Goal: Task Accomplishment & Management: Manage account settings

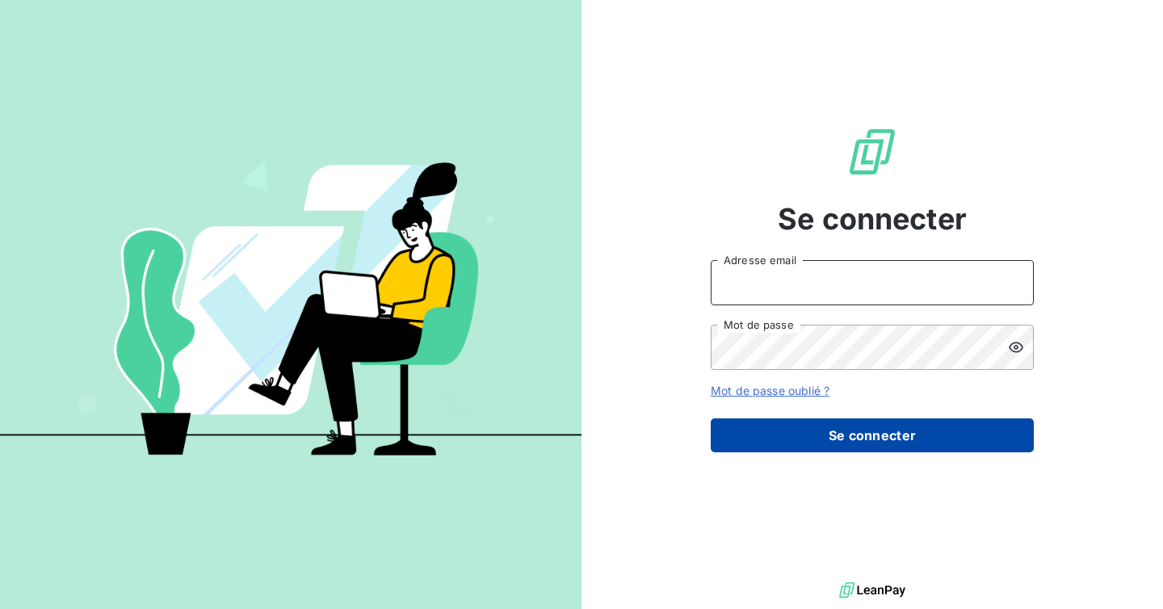
type input "[EMAIL_ADDRESS][DOMAIN_NAME]"
click at [842, 435] on button "Se connecter" at bounding box center [872, 435] width 323 height 34
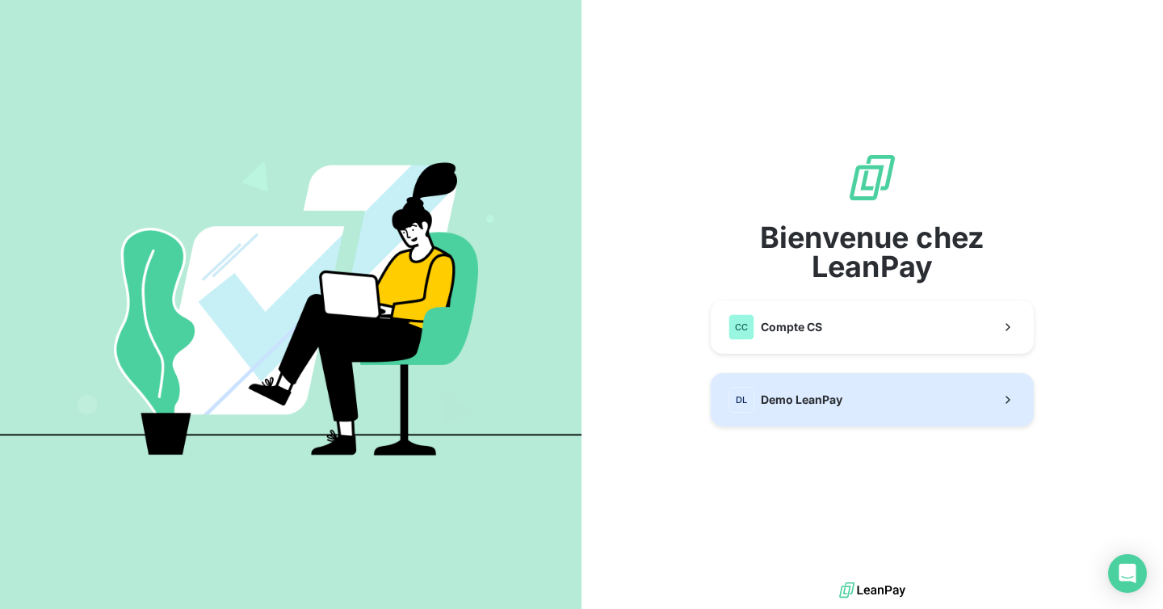
click at [840, 399] on span "Demo LeanPay" at bounding box center [802, 400] width 82 height 16
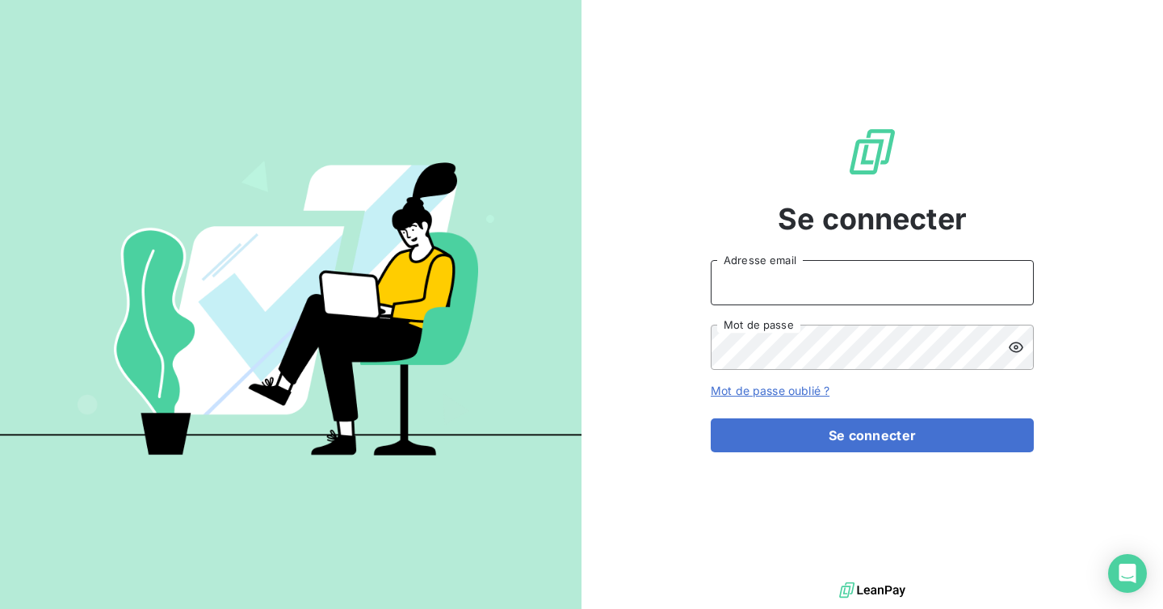
type input "ninon@leanpay.fr"
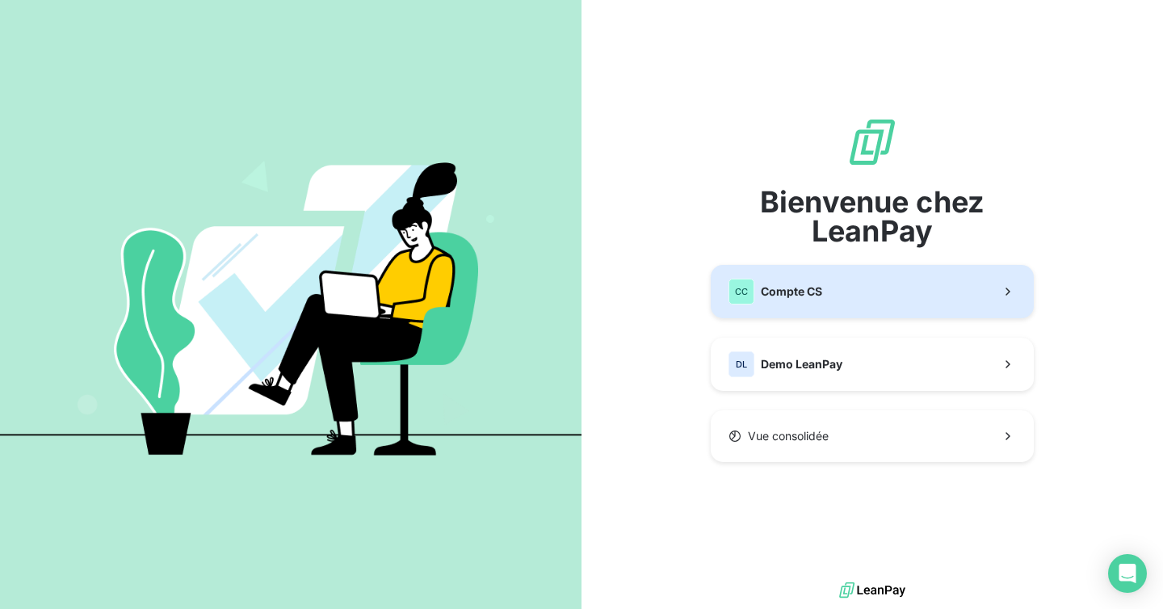
click at [791, 288] on span "Compte CS" at bounding box center [791, 291] width 61 height 16
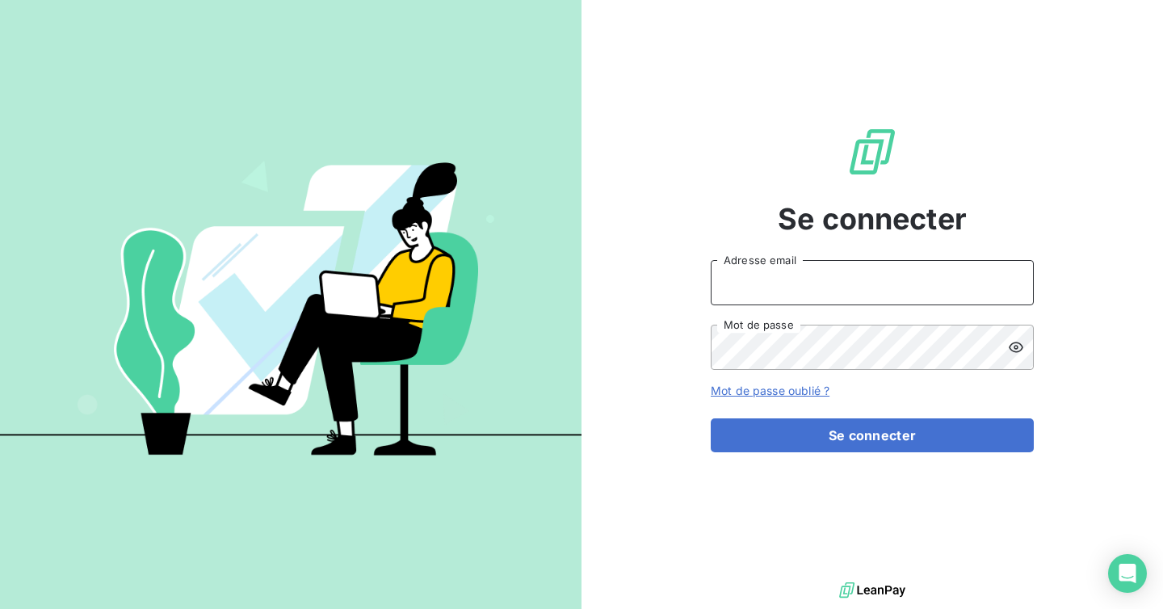
type input "ninon@leanpay.fr"
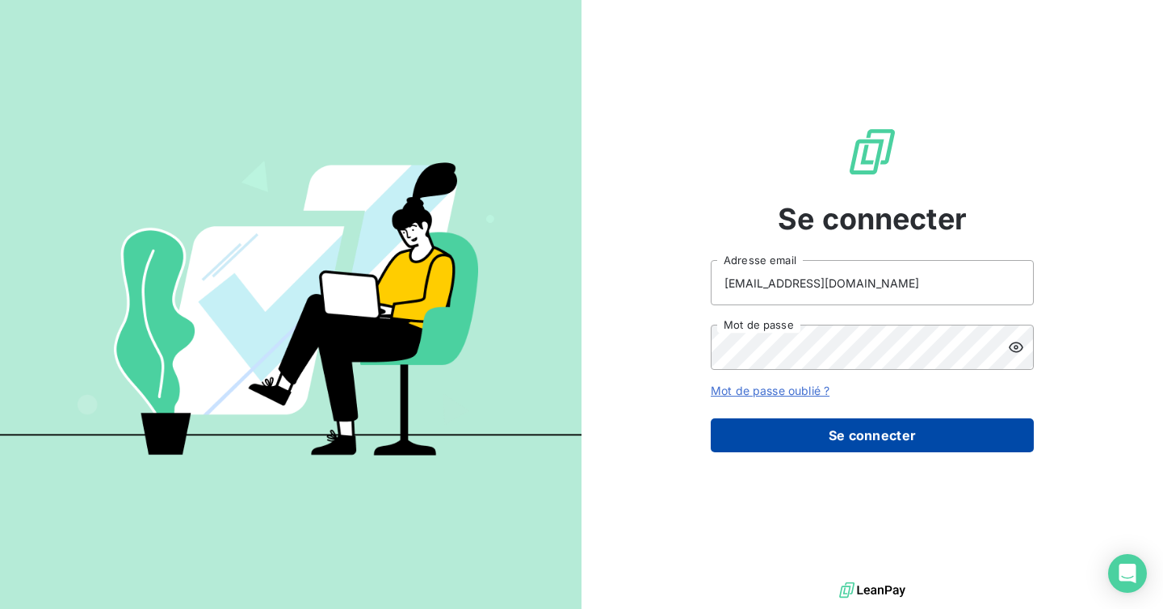
click at [850, 443] on button "Se connecter" at bounding box center [872, 435] width 323 height 34
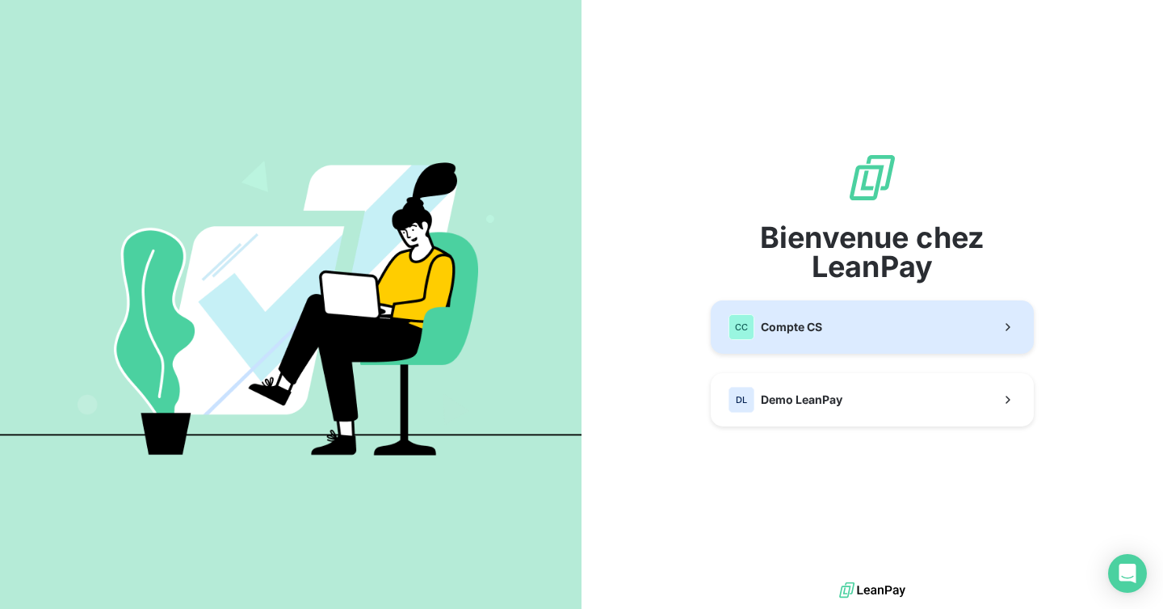
click at [832, 327] on button "CC Compte CS" at bounding box center [872, 326] width 323 height 53
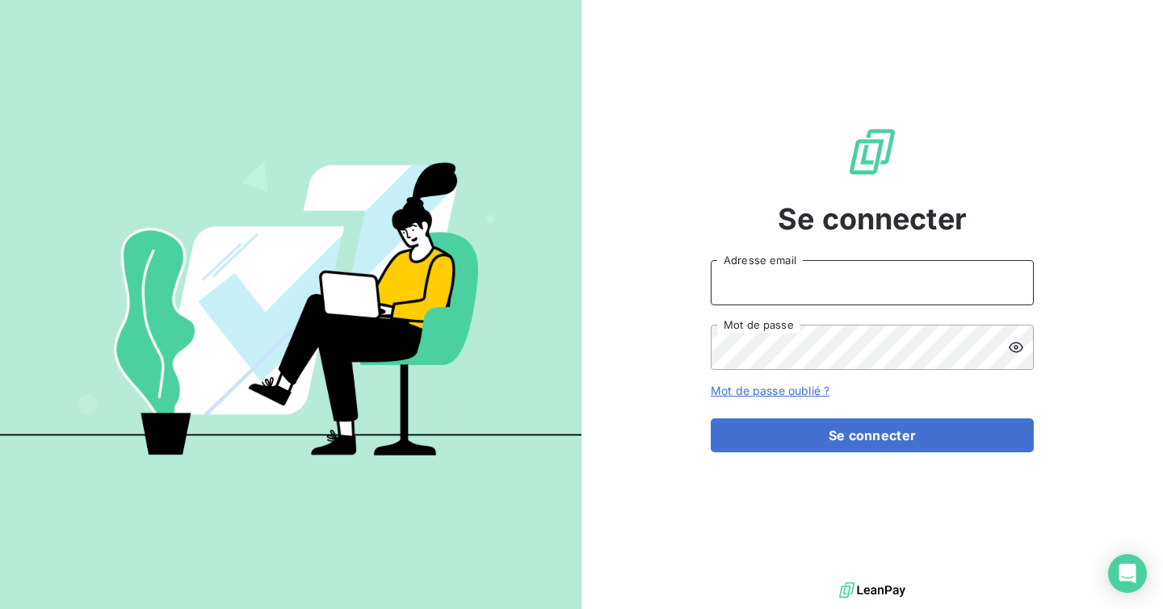
type input "[EMAIL_ADDRESS][DOMAIN_NAME]"
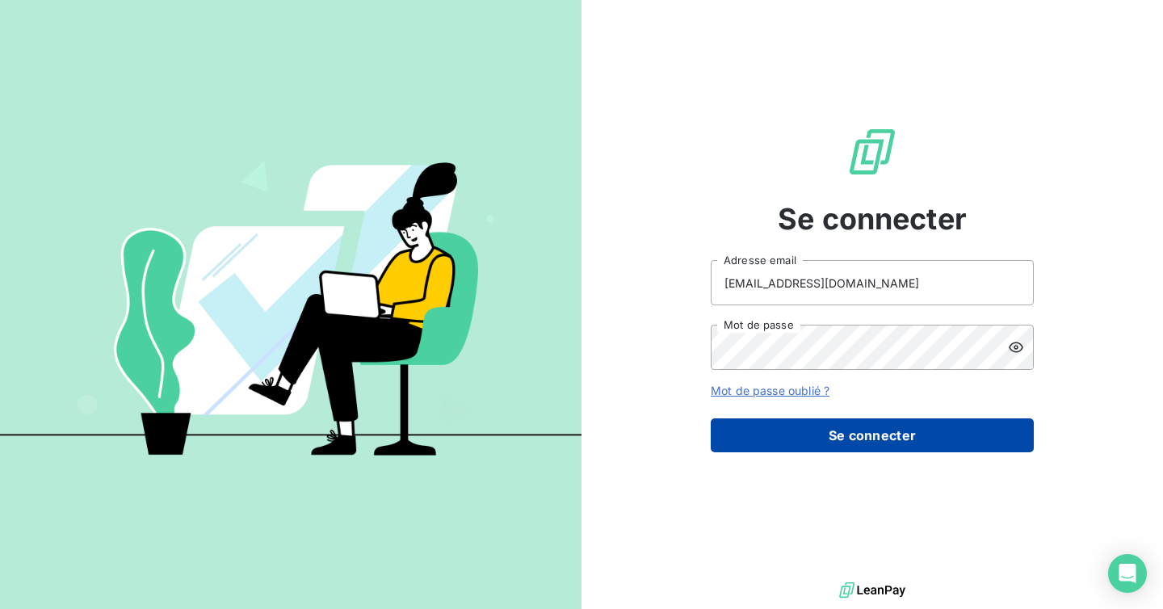
click at [839, 422] on button "Se connecter" at bounding box center [872, 435] width 323 height 34
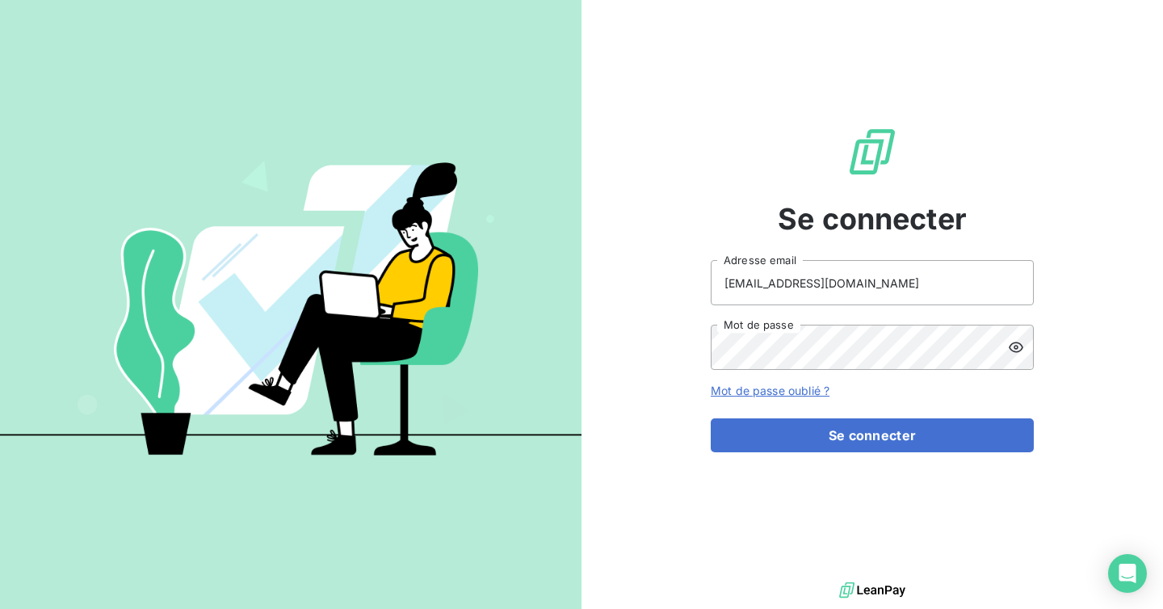
click at [1022, 355] on div at bounding box center [1021, 347] width 26 height 45
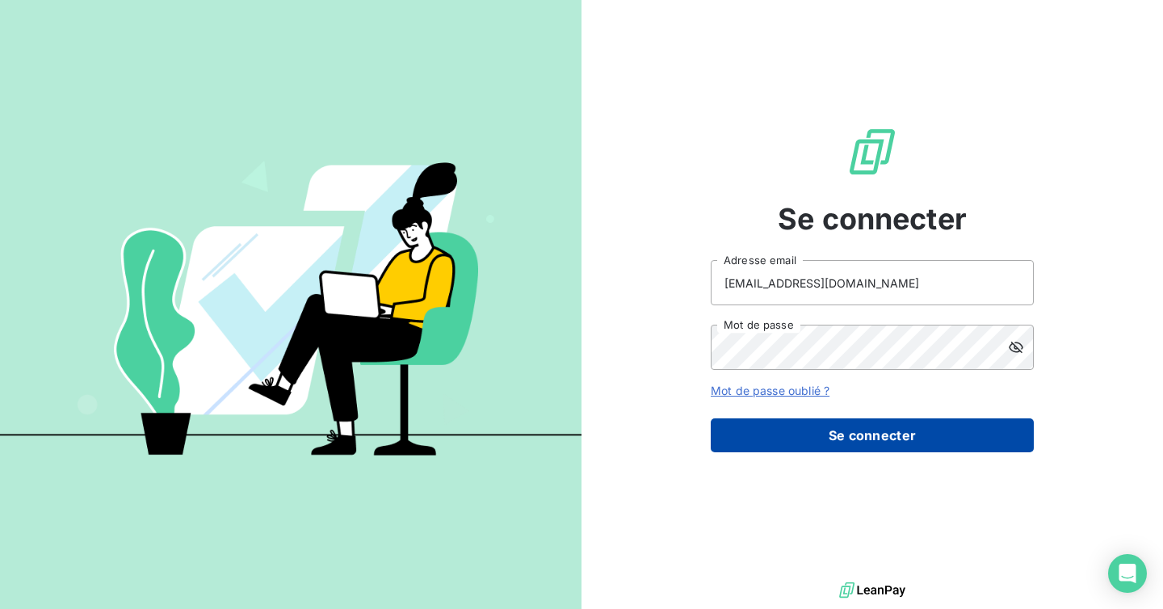
click at [898, 424] on button "Se connecter" at bounding box center [872, 435] width 323 height 34
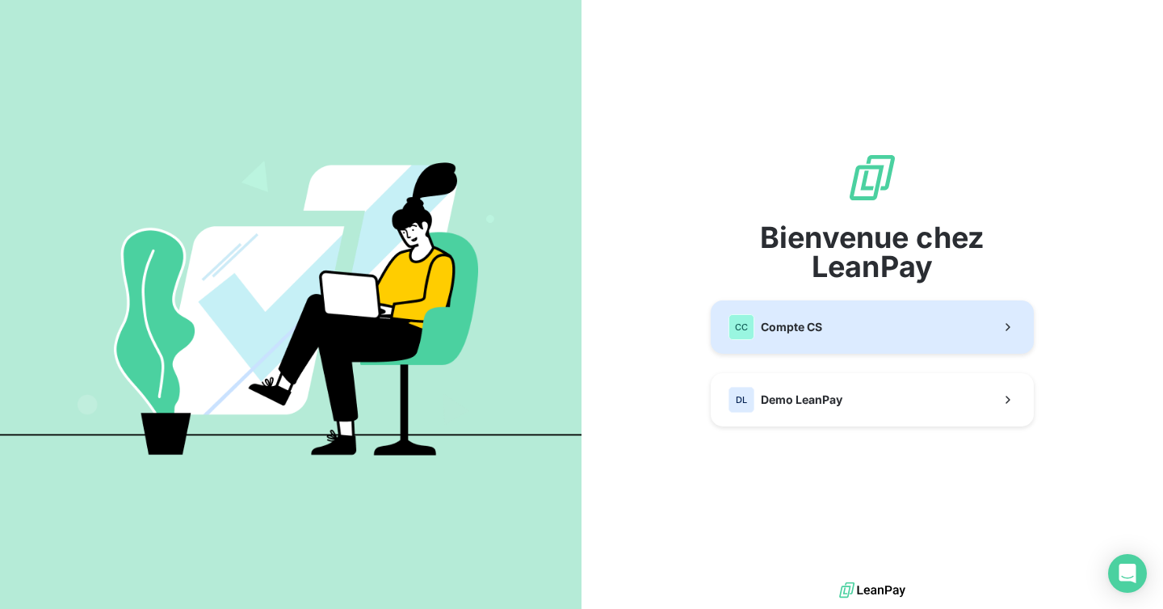
click at [883, 323] on button "CC Compte CS" at bounding box center [872, 326] width 323 height 53
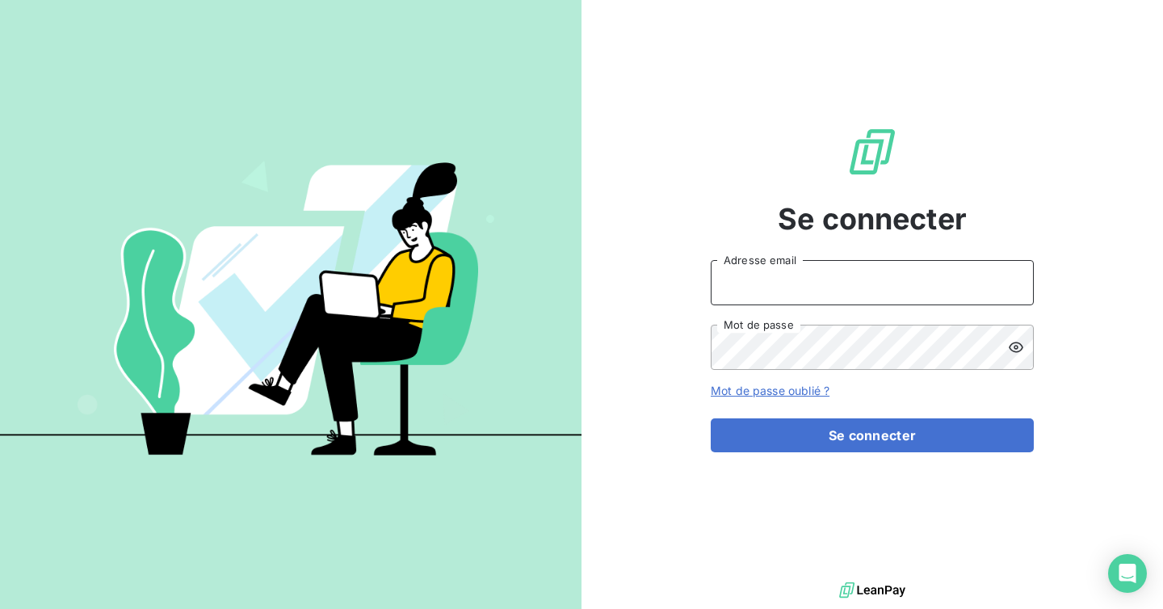
type input "ninon@leanpay.fr"
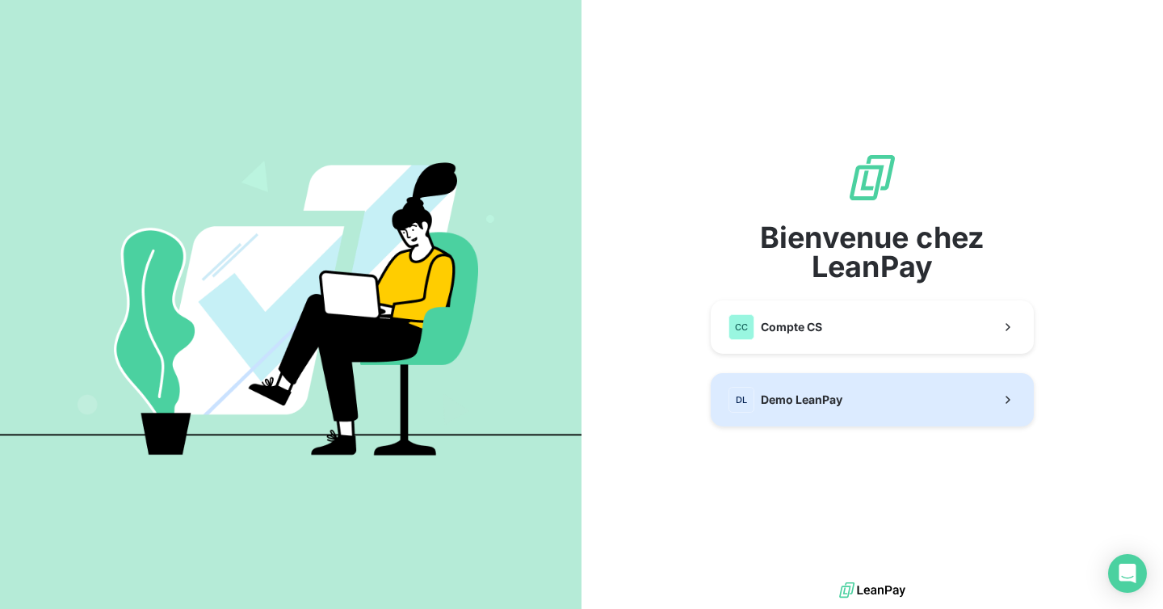
click at [846, 387] on button "DL Demo LeanPay" at bounding box center [872, 399] width 323 height 53
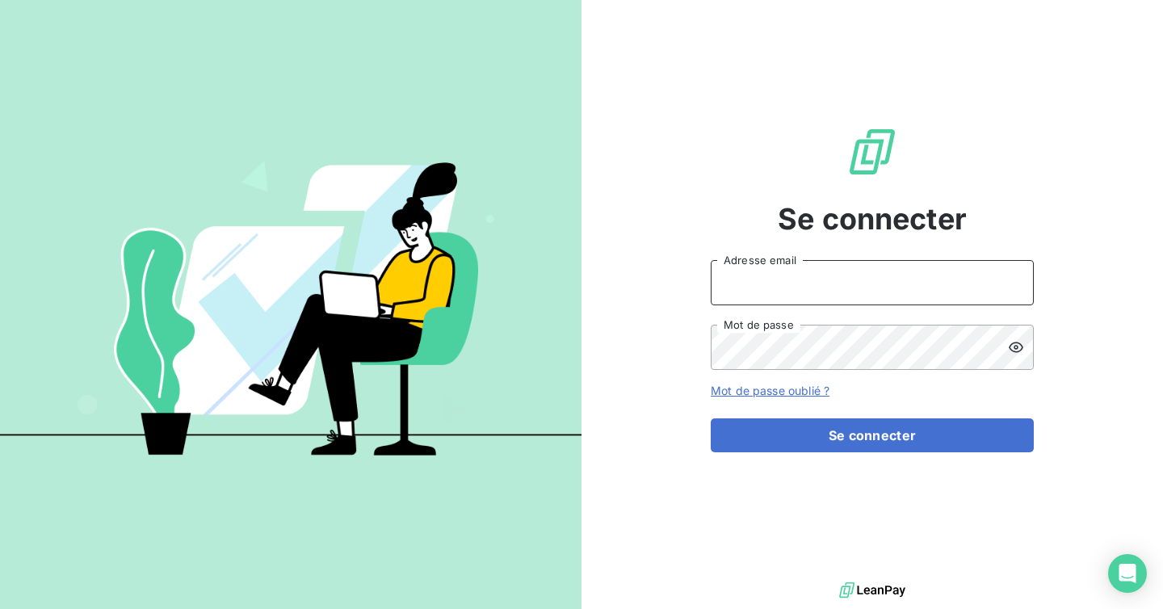
type input "ninon@leanpay.fr"
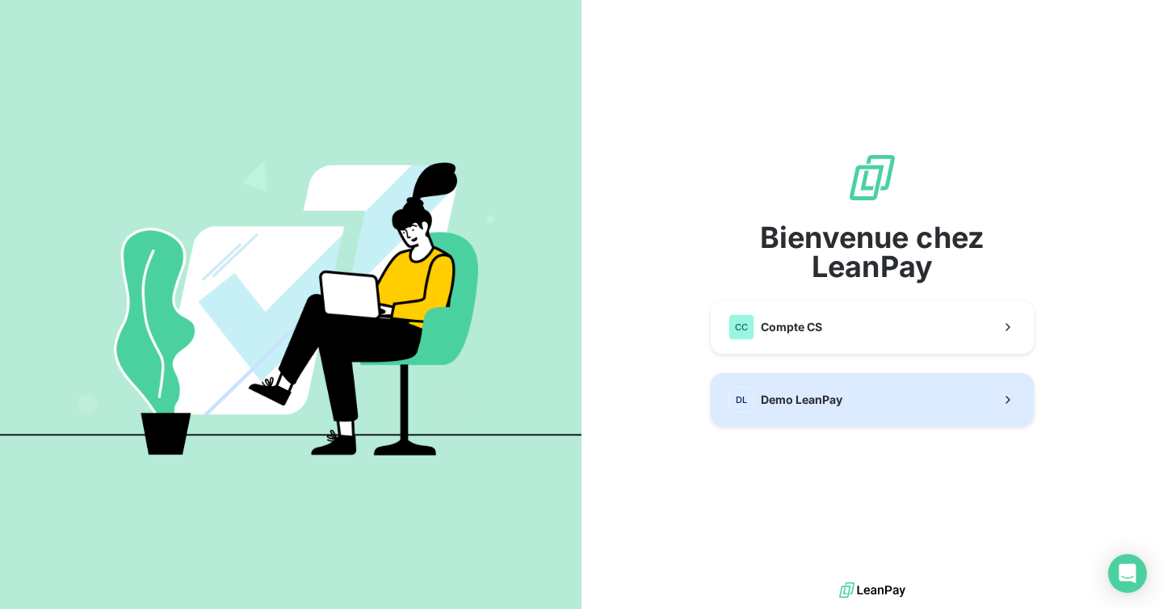
click at [822, 387] on div "DL Demo LeanPay" at bounding box center [785, 400] width 114 height 26
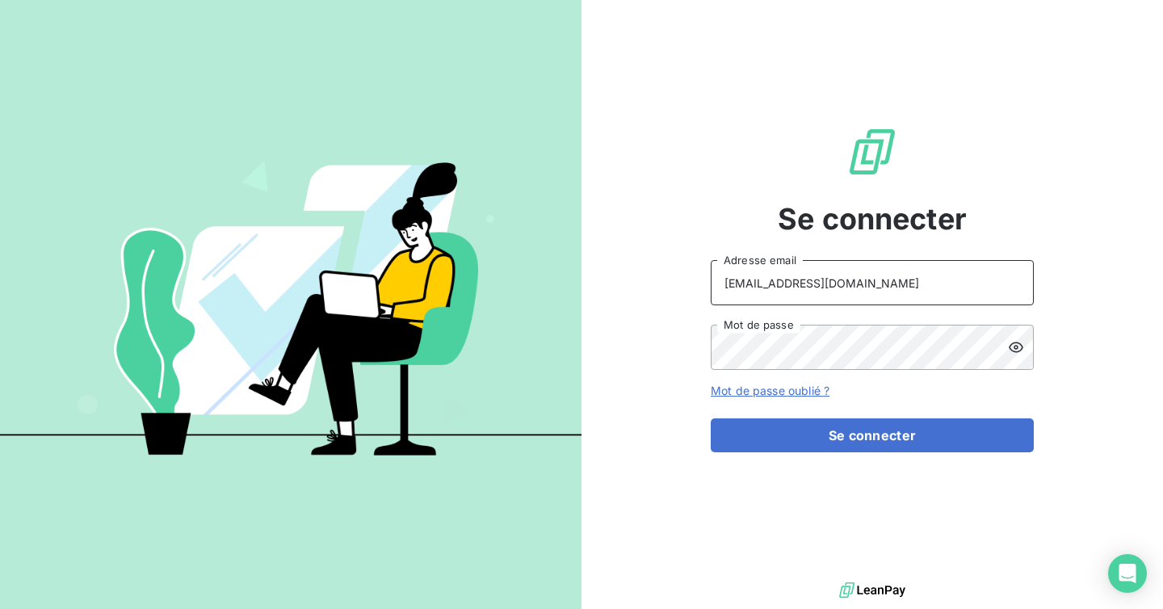
click at [839, 298] on input "[EMAIL_ADDRESS][DOMAIN_NAME]" at bounding box center [872, 282] width 323 height 45
type input "admin@kiloutou"
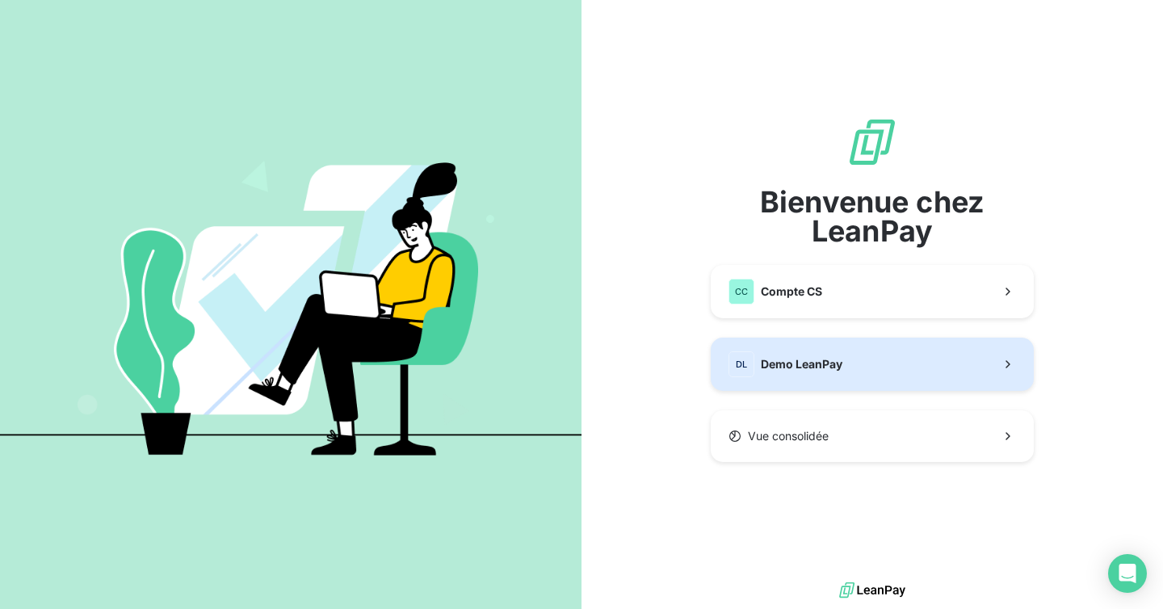
click at [815, 358] on span "Demo LeanPay" at bounding box center [802, 364] width 82 height 16
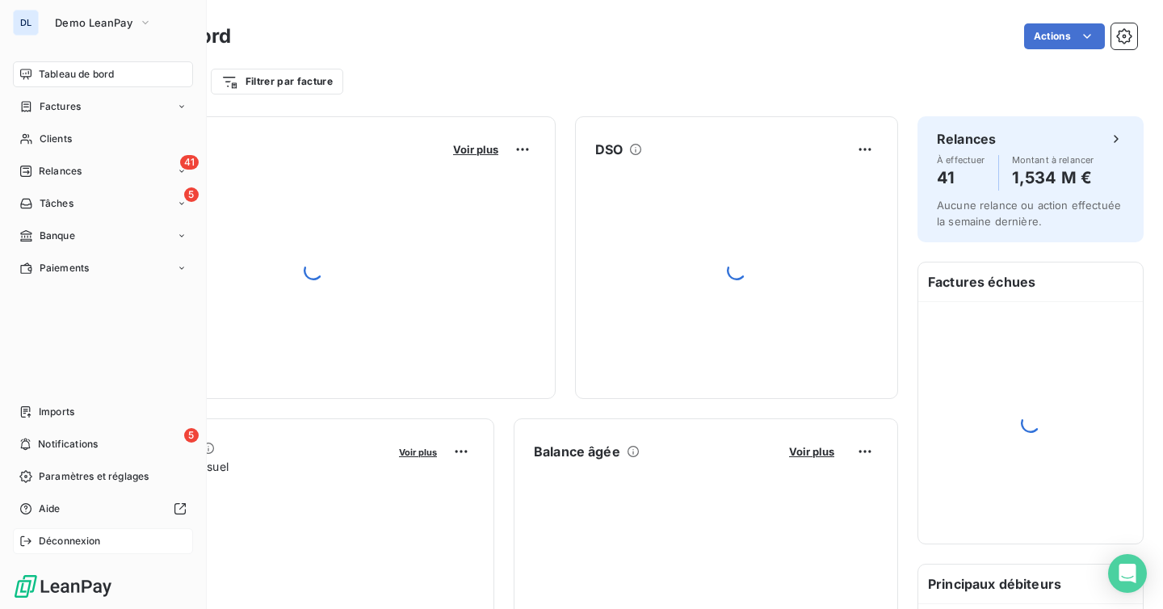
click at [57, 540] on span "Déconnexion" at bounding box center [70, 541] width 62 height 15
